Goal: Browse casually

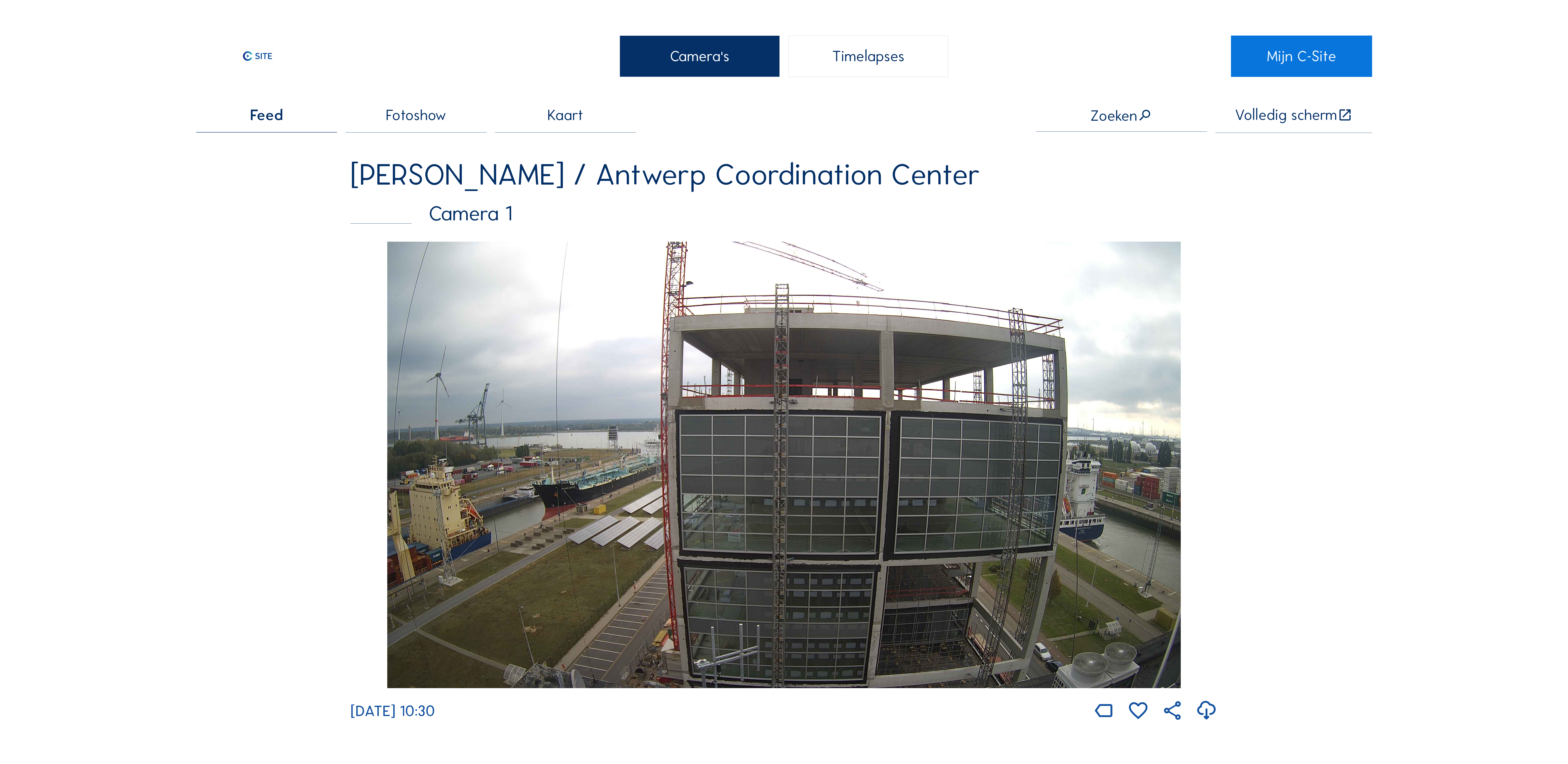
click at [894, 388] on img at bounding box center [784, 464] width 794 height 446
